Goal: Task Accomplishment & Management: Complete application form

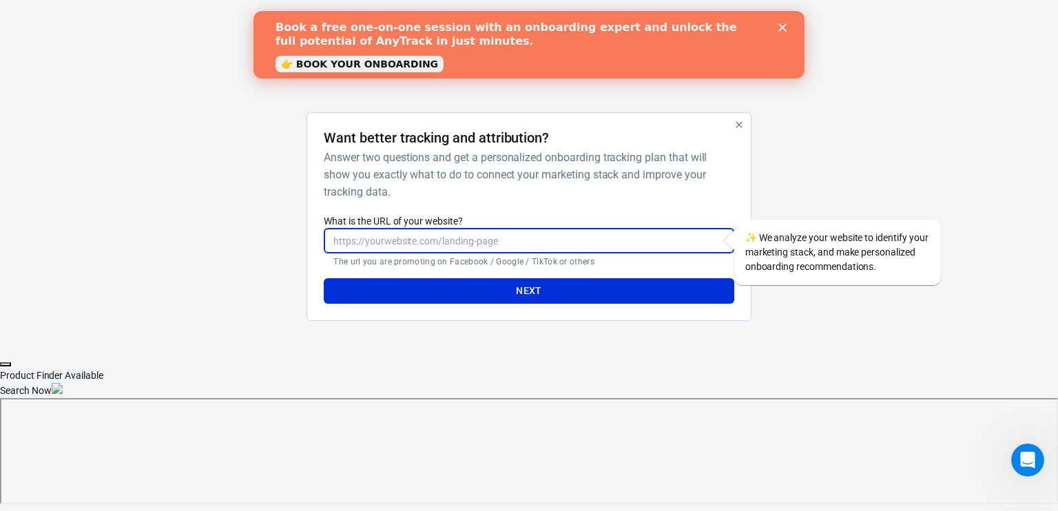
click at [488, 234] on input "What is the URL of your website?" at bounding box center [529, 240] width 410 height 25
type input "Conversonicmedia.com"
click at [505, 289] on button "Next" at bounding box center [529, 290] width 410 height 25
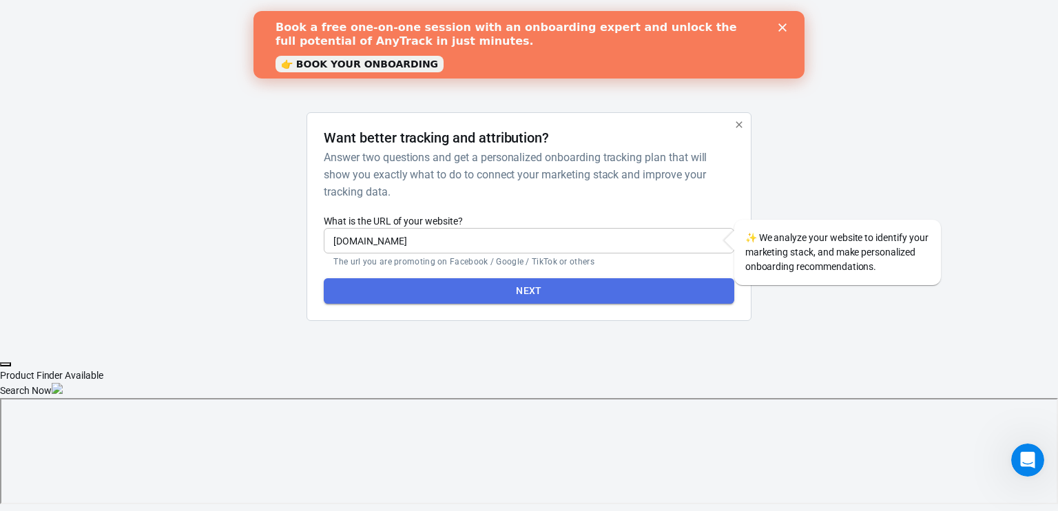
click at [605, 289] on button "Next" at bounding box center [529, 290] width 410 height 25
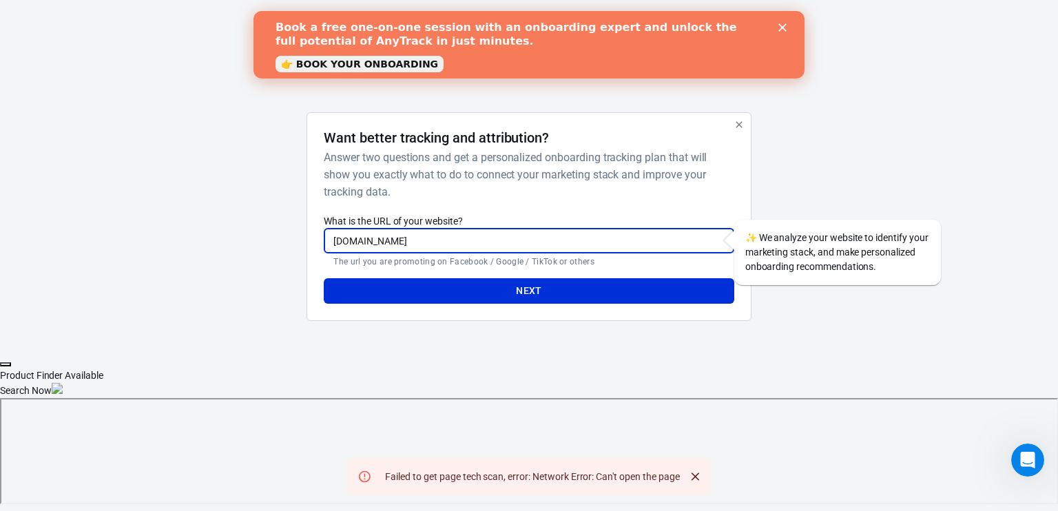
click at [497, 243] on input "Conversonicmedia.com" at bounding box center [529, 240] width 410 height 25
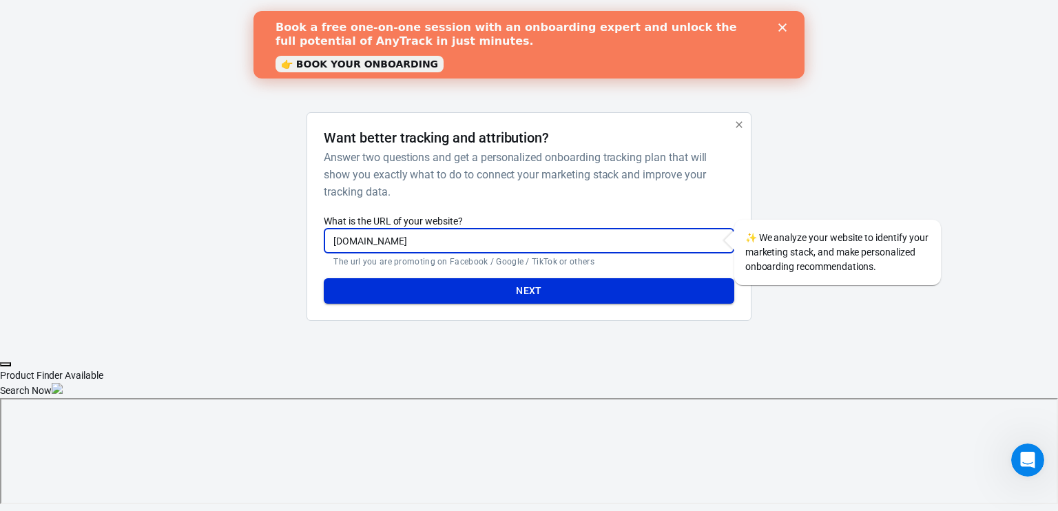
click at [499, 286] on button "Next" at bounding box center [529, 290] width 410 height 25
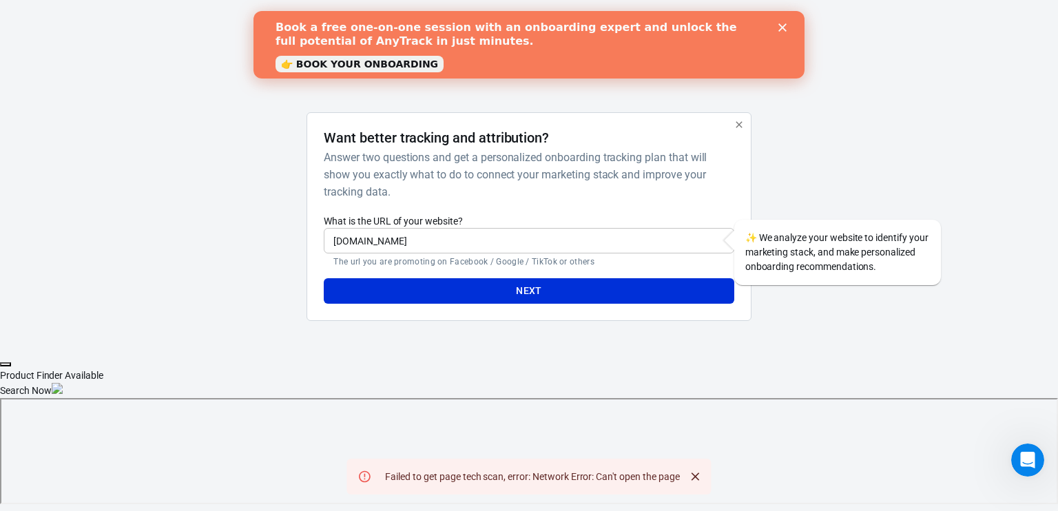
click at [782, 25] on icon "Close" at bounding box center [782, 27] width 8 height 8
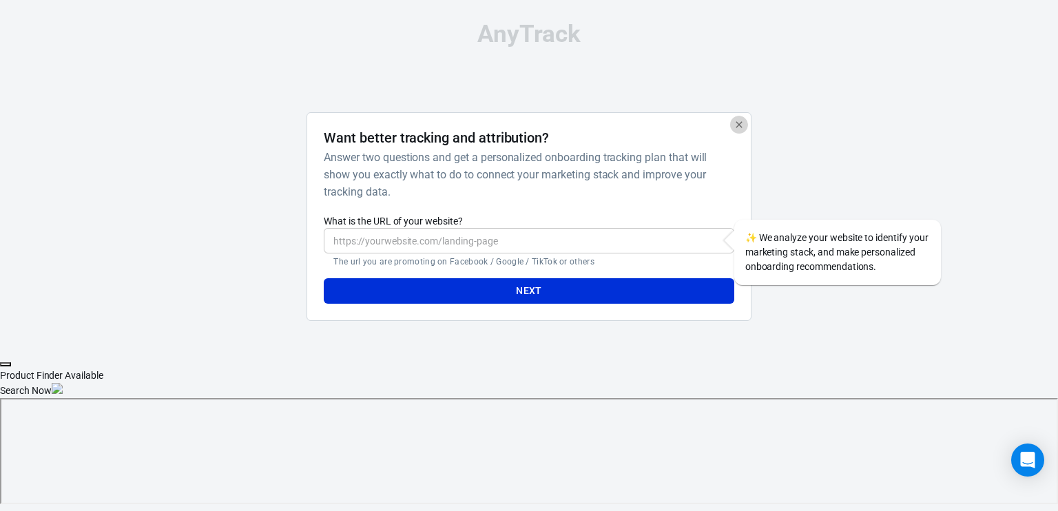
click at [738, 123] on icon "button" at bounding box center [738, 124] width 11 height 11
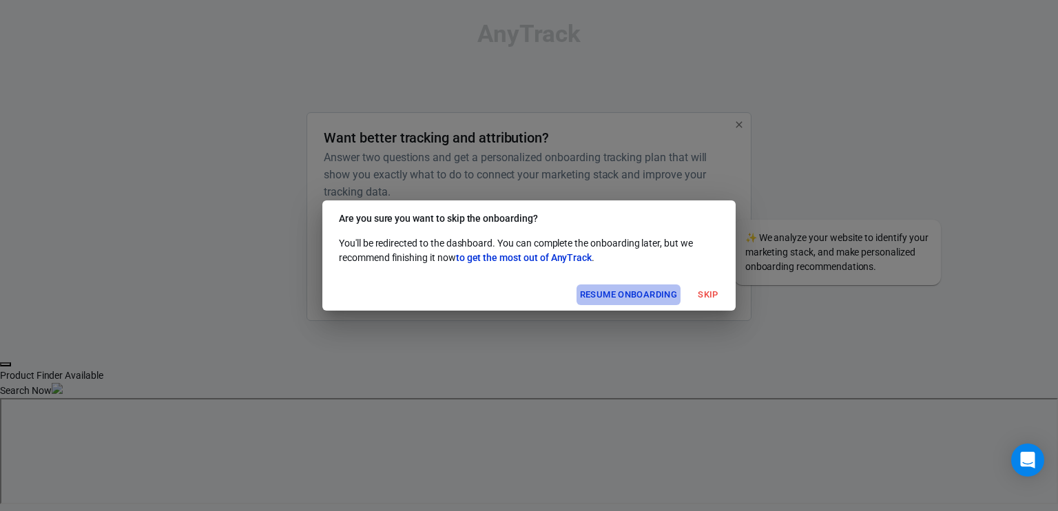
click at [634, 289] on button "Resume onboarding" at bounding box center [628, 294] width 104 height 21
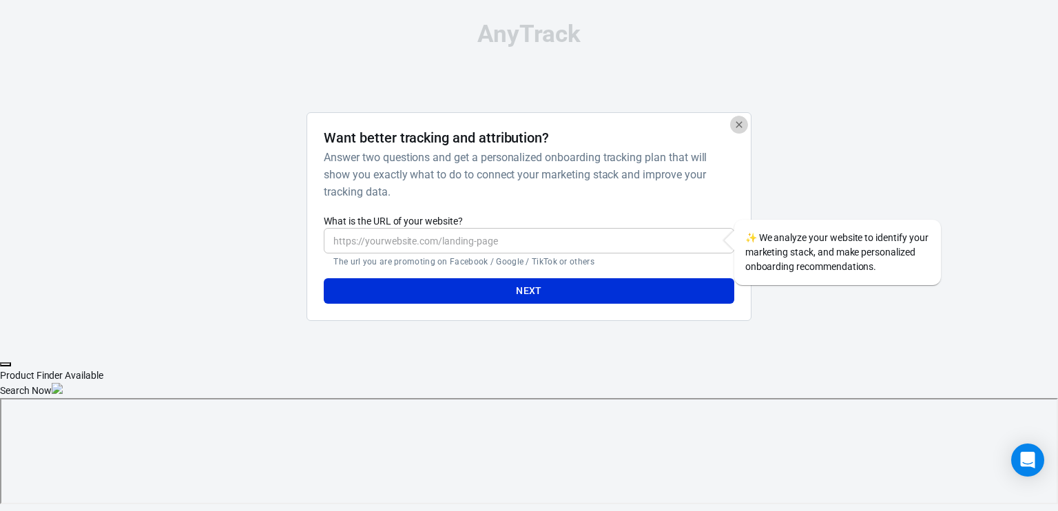
click at [735, 127] on icon "button" at bounding box center [738, 124] width 6 height 6
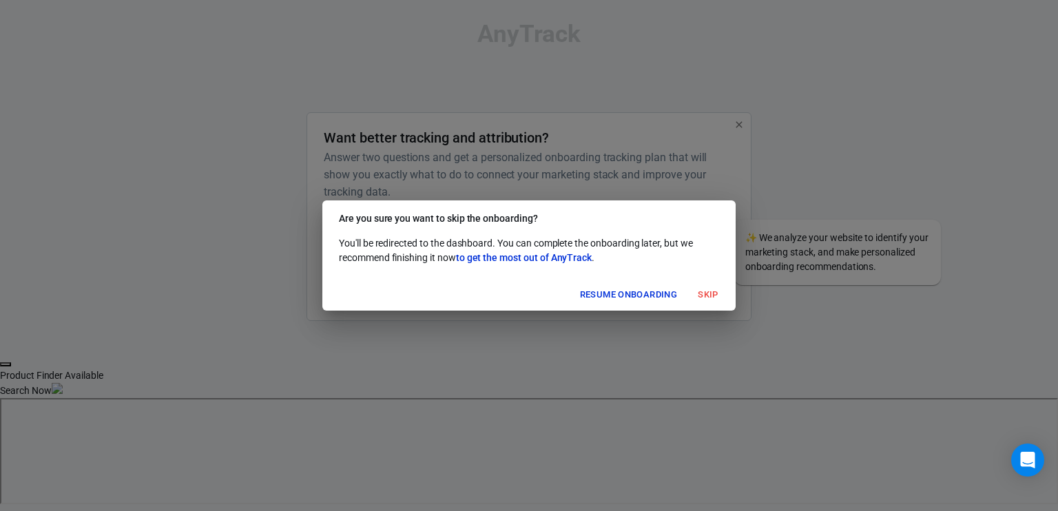
click at [702, 291] on button "Skip" at bounding box center [708, 294] width 44 height 21
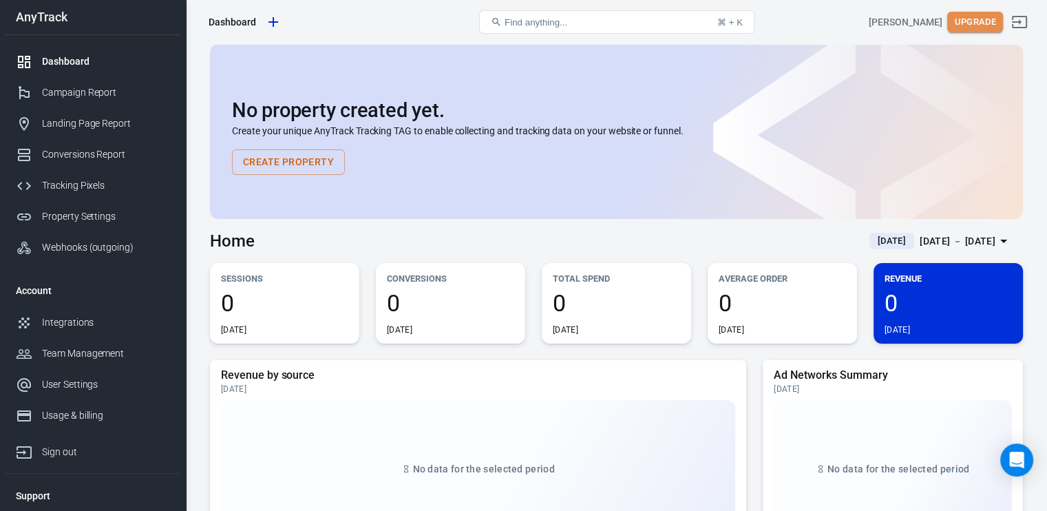
click at [988, 19] on button "Upgrade" at bounding box center [976, 22] width 56 height 21
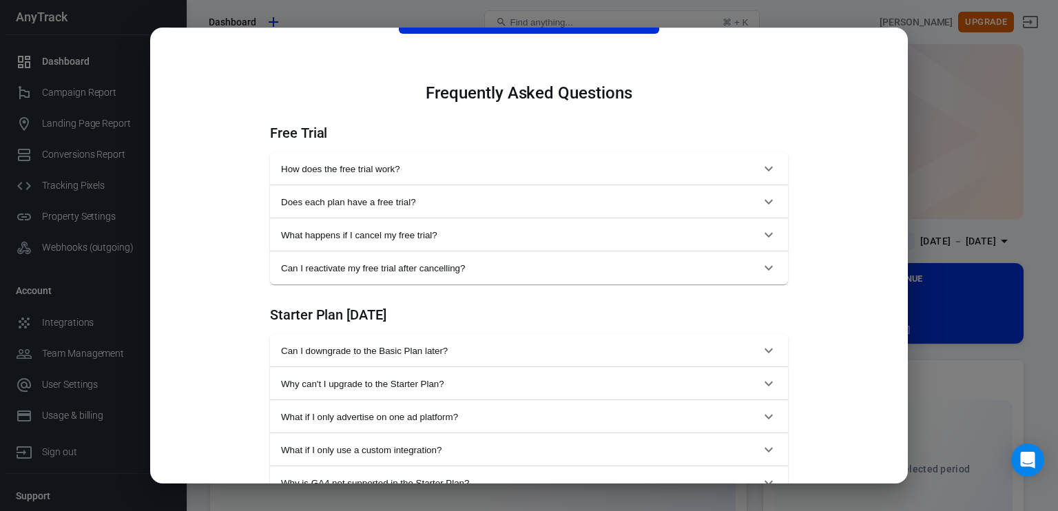
scroll to position [541, 0]
click at [763, 173] on icon "button" at bounding box center [768, 169] width 17 height 17
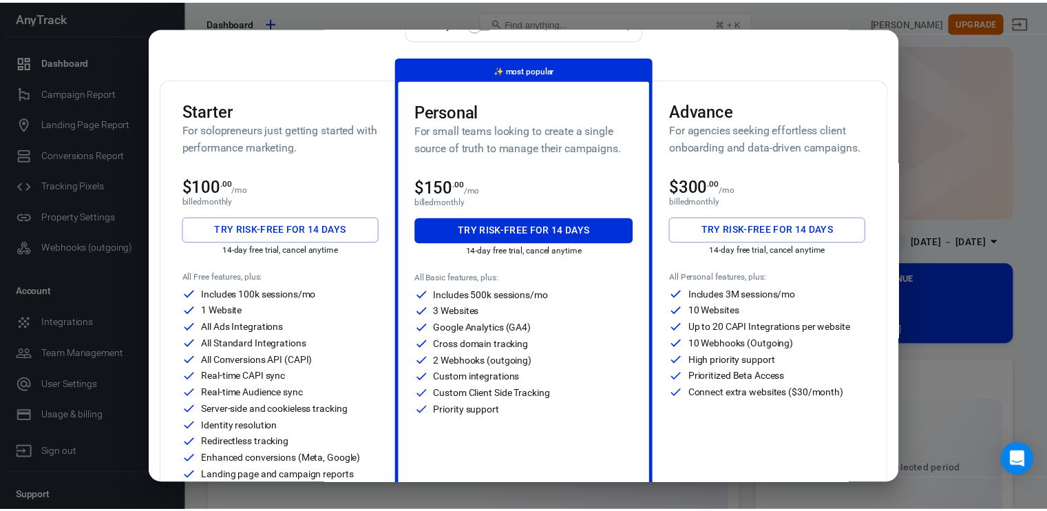
scroll to position [11, 0]
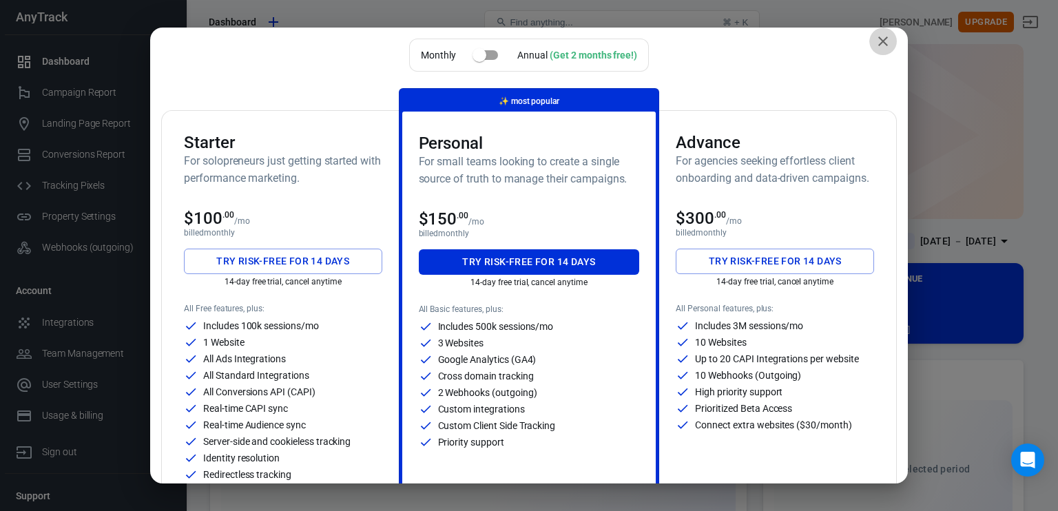
click at [875, 39] on icon "close" at bounding box center [883, 41] width 17 height 17
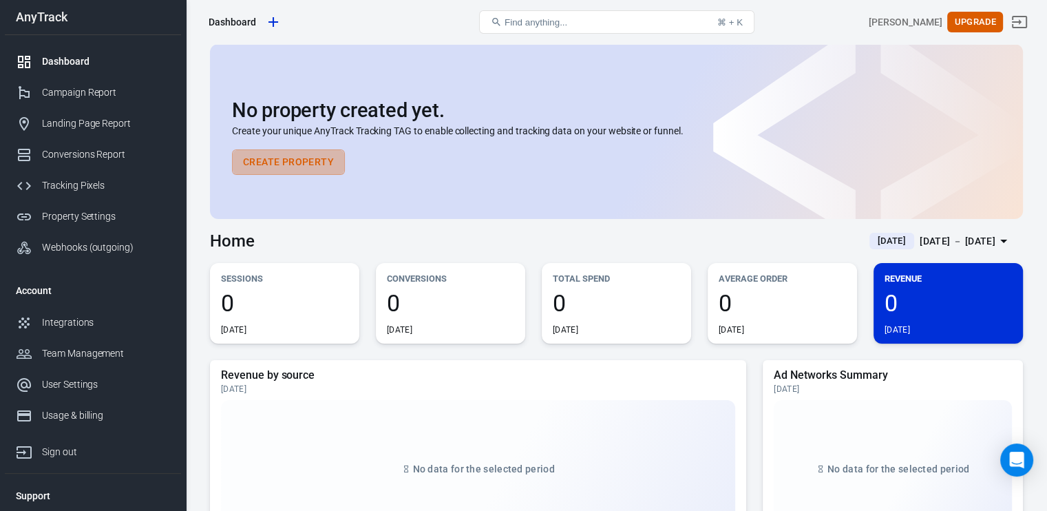
click at [291, 162] on button "Create Property" at bounding box center [288, 161] width 113 height 25
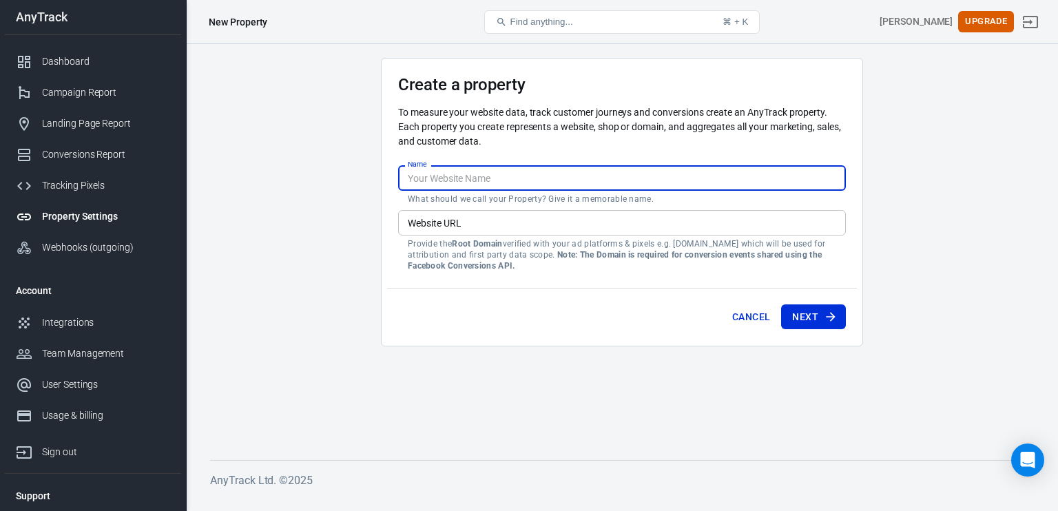
click at [436, 174] on input "Name" at bounding box center [622, 177] width 448 height 25
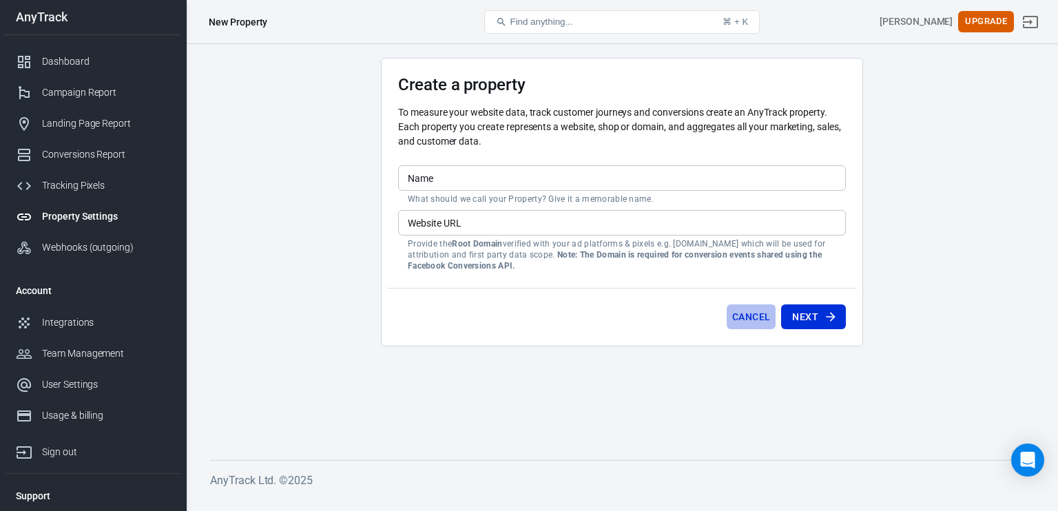
click at [749, 305] on button "Cancel" at bounding box center [751, 316] width 49 height 25
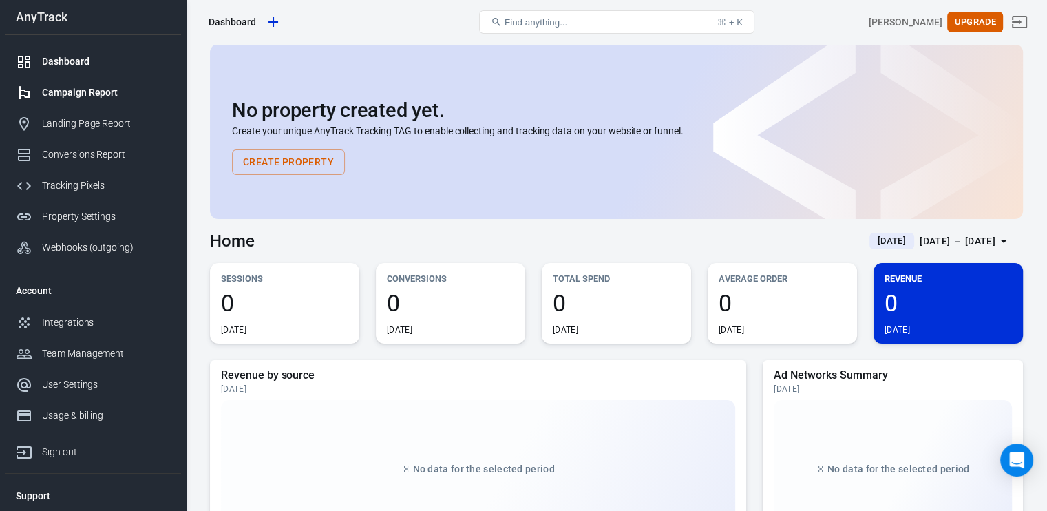
click at [88, 98] on div "Campaign Report" at bounding box center [106, 92] width 128 height 14
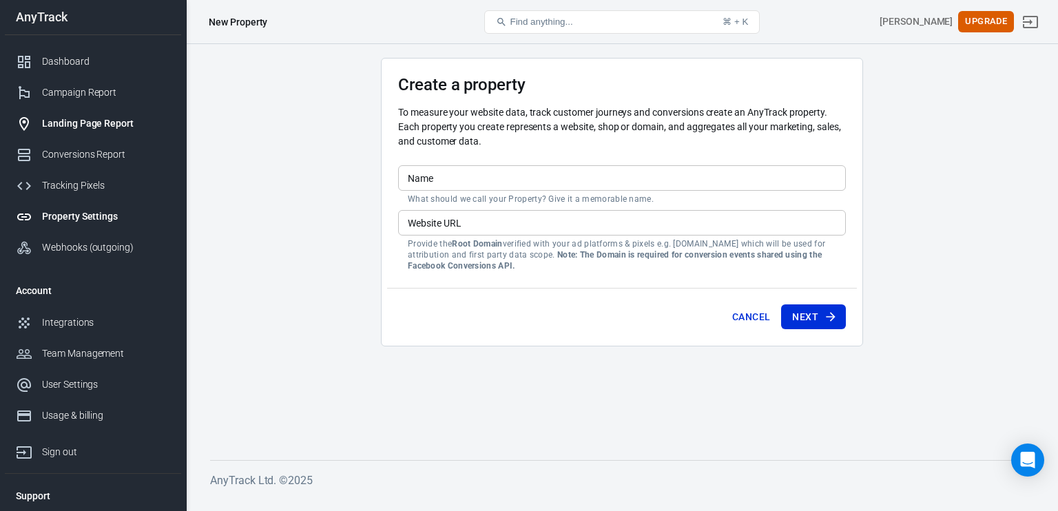
click at [85, 124] on div "Landing Page Report" at bounding box center [106, 123] width 128 height 14
click at [79, 158] on div "Conversions Report" at bounding box center [106, 154] width 128 height 14
click at [80, 180] on div "Tracking Pixels" at bounding box center [106, 185] width 128 height 14
click at [79, 187] on div "Tracking Pixels" at bounding box center [106, 185] width 128 height 14
click at [74, 215] on div "Property Settings" at bounding box center [106, 216] width 128 height 14
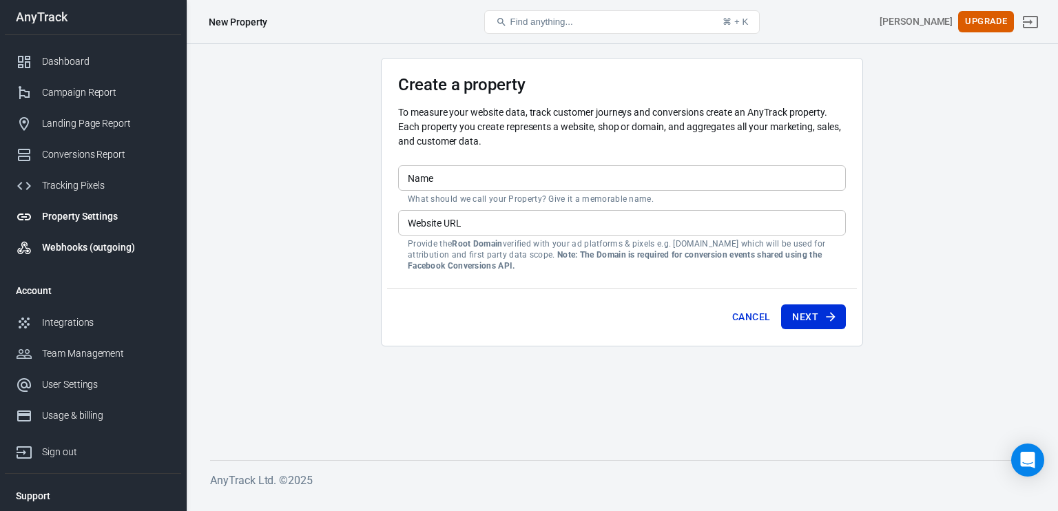
click at [74, 242] on div "Webhooks (outgoing)" at bounding box center [106, 247] width 128 height 14
click at [76, 72] on link "Dashboard" at bounding box center [93, 61] width 176 height 31
